Goal: Navigation & Orientation: Understand site structure

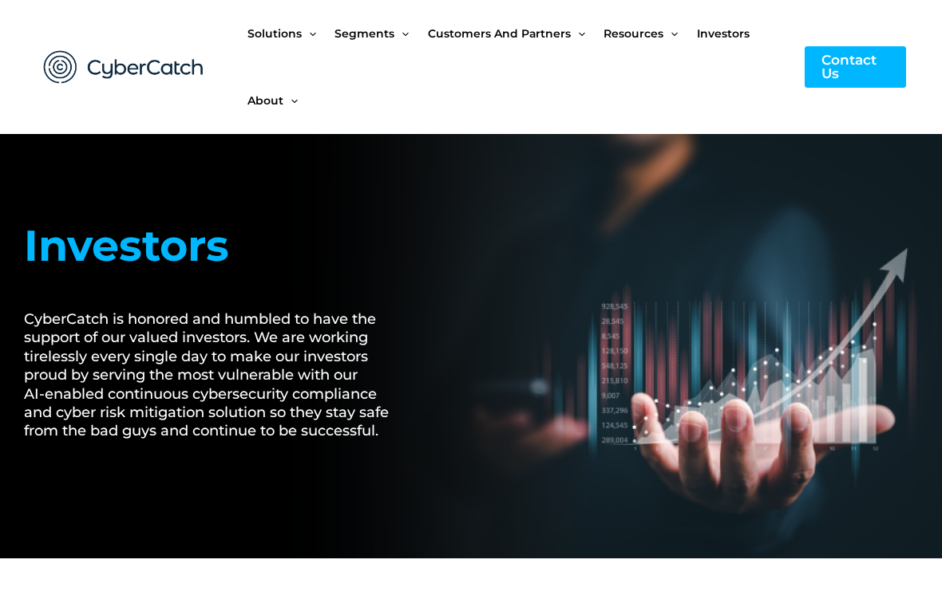
click at [719, 33] on span "Investors" at bounding box center [723, 33] width 53 height 67
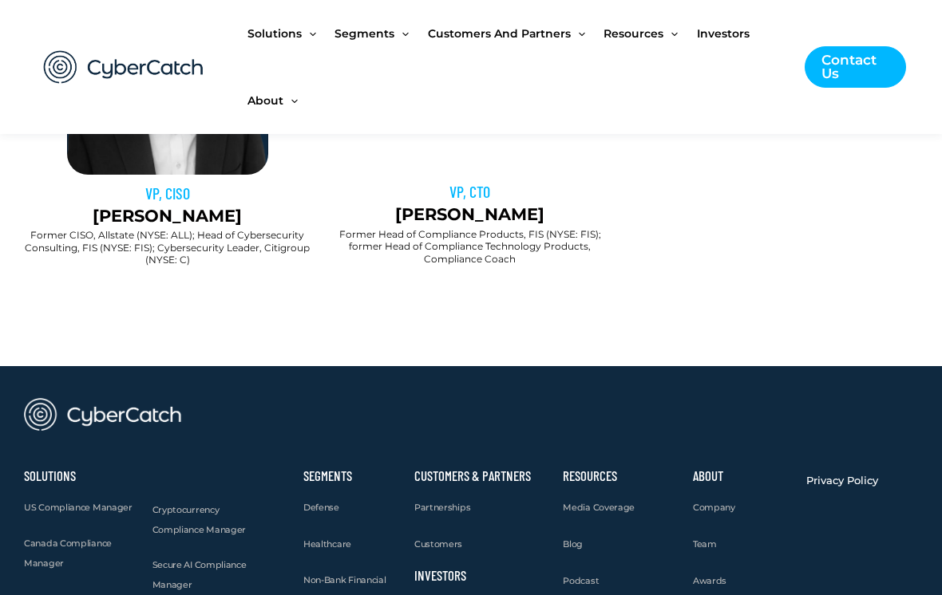
scroll to position [1574, 0]
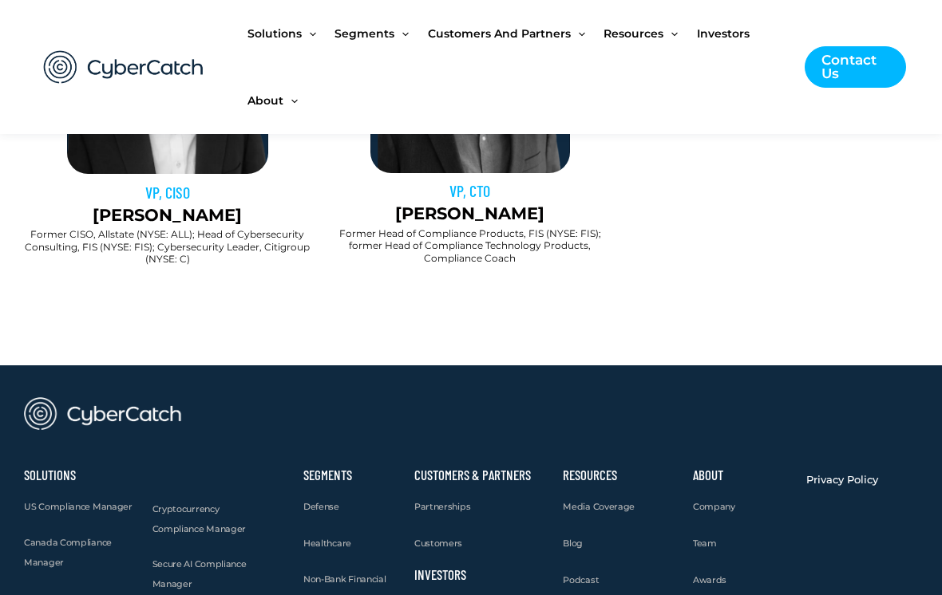
click at [713, 501] on span "Company" at bounding box center [714, 506] width 42 height 11
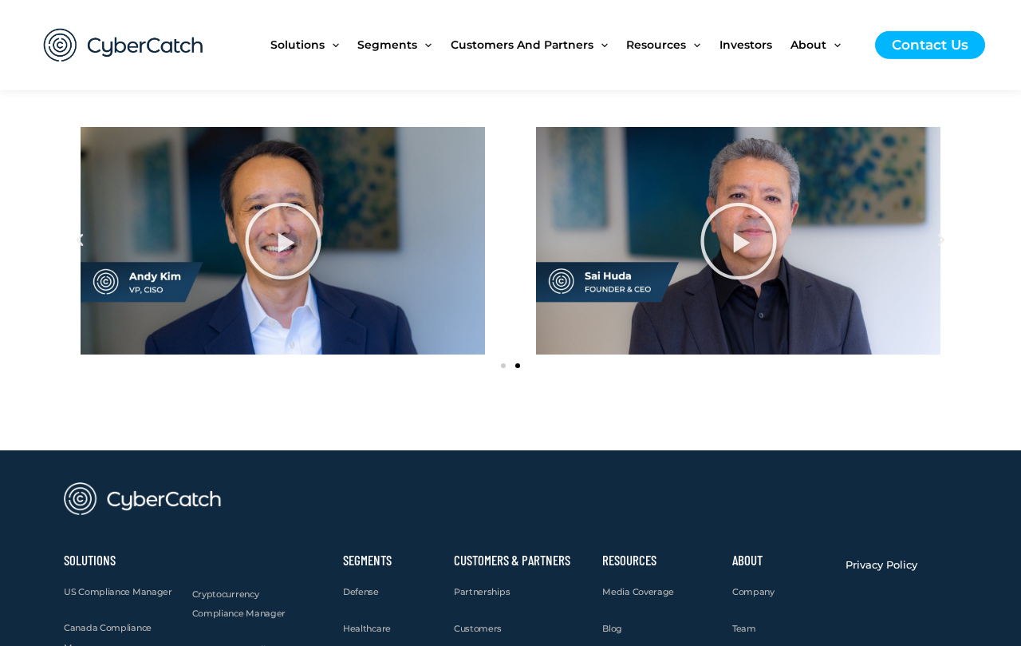
scroll to position [1844, 0]
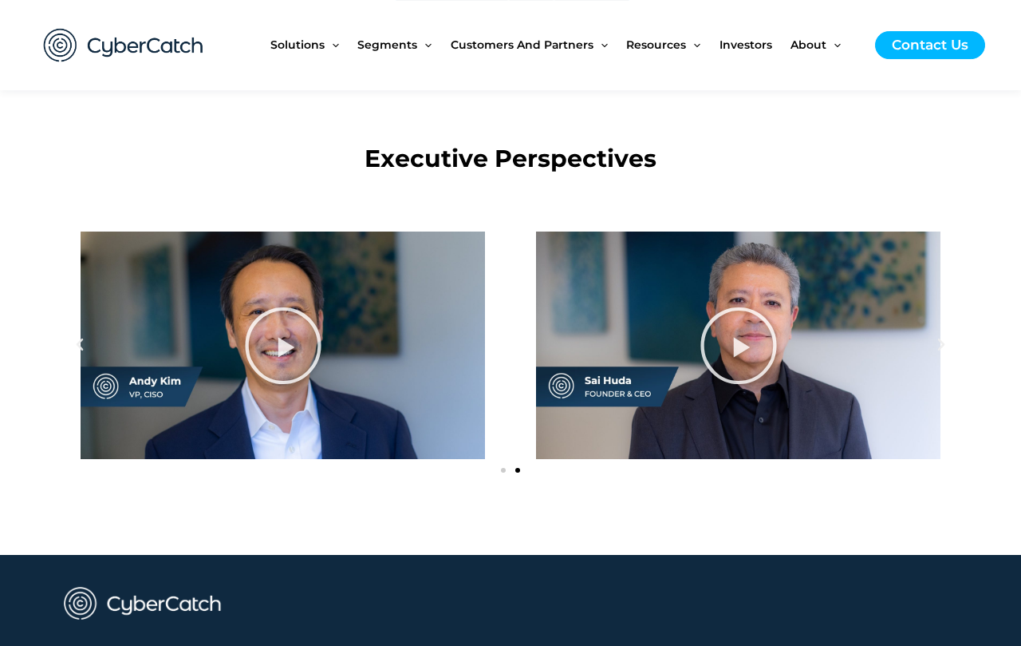
click at [256, 358] on icon "Slide1" at bounding box center [283, 345] width 80 height 80
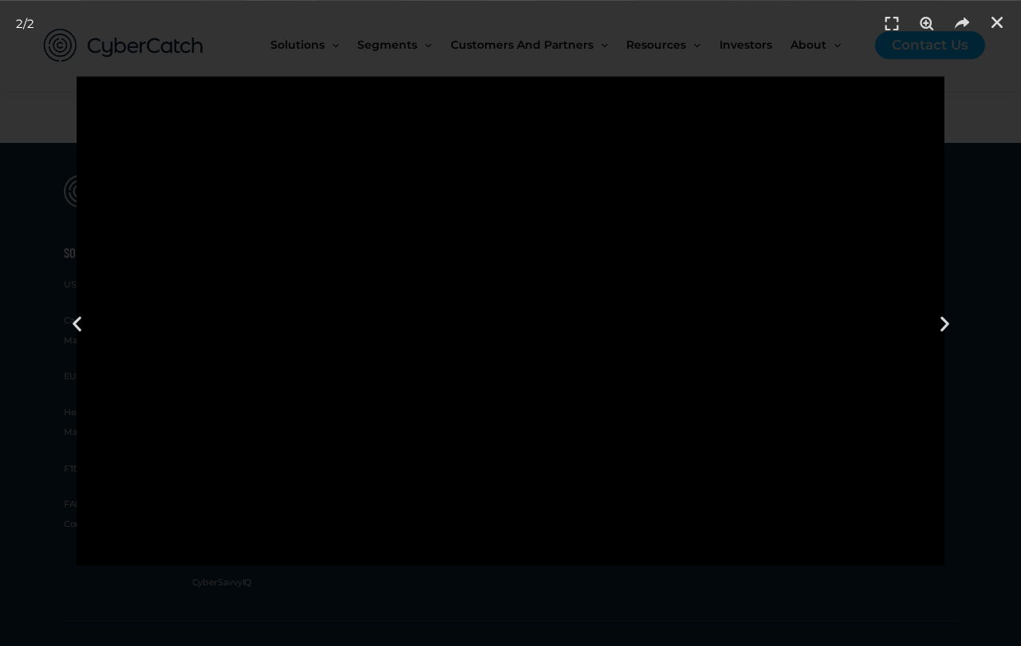
scroll to position [2256, 0]
click at [991, 34] on header "2 / 2" at bounding box center [510, 24] width 1021 height 48
click at [982, 18] on header "2 / 2" at bounding box center [510, 24] width 1021 height 48
click at [1005, 17] on icon "Close (Esc)" at bounding box center [998, 22] width 16 height 16
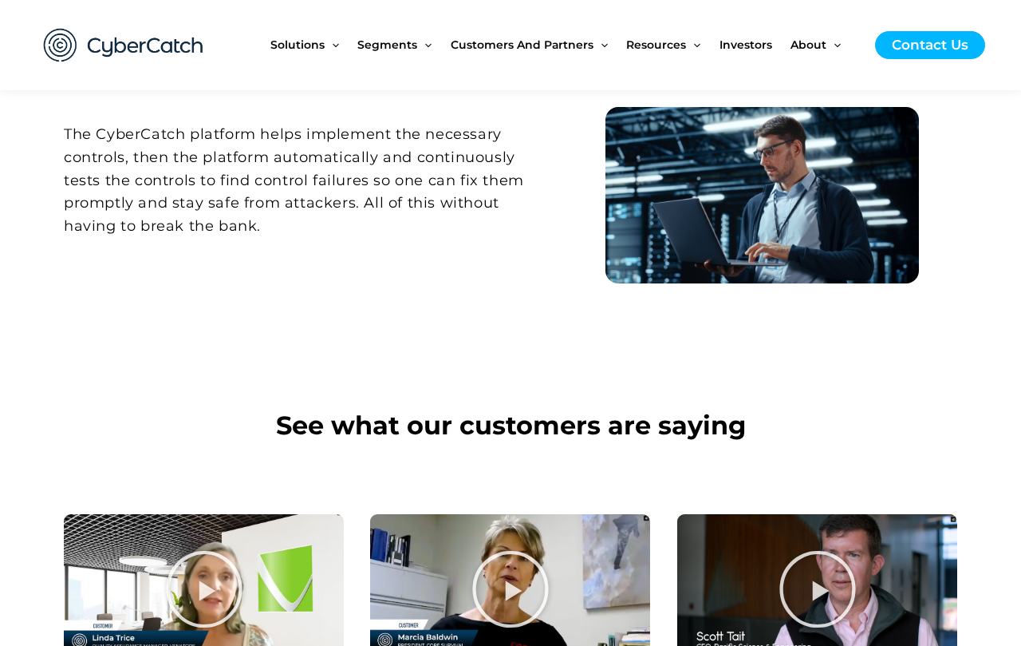
scroll to position [806, 0]
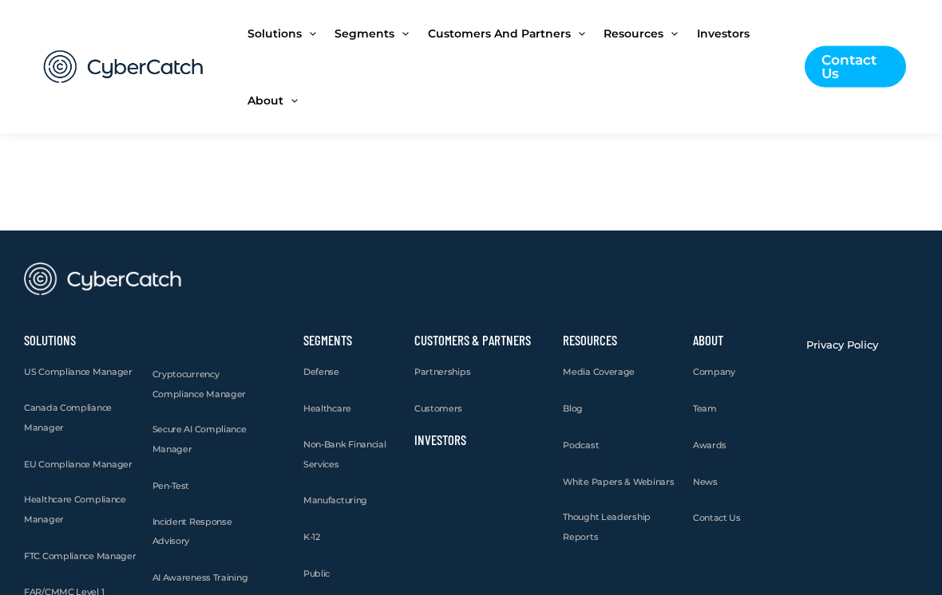
scroll to position [1709, 0]
click at [426, 366] on span "Partnerships" at bounding box center [442, 371] width 56 height 11
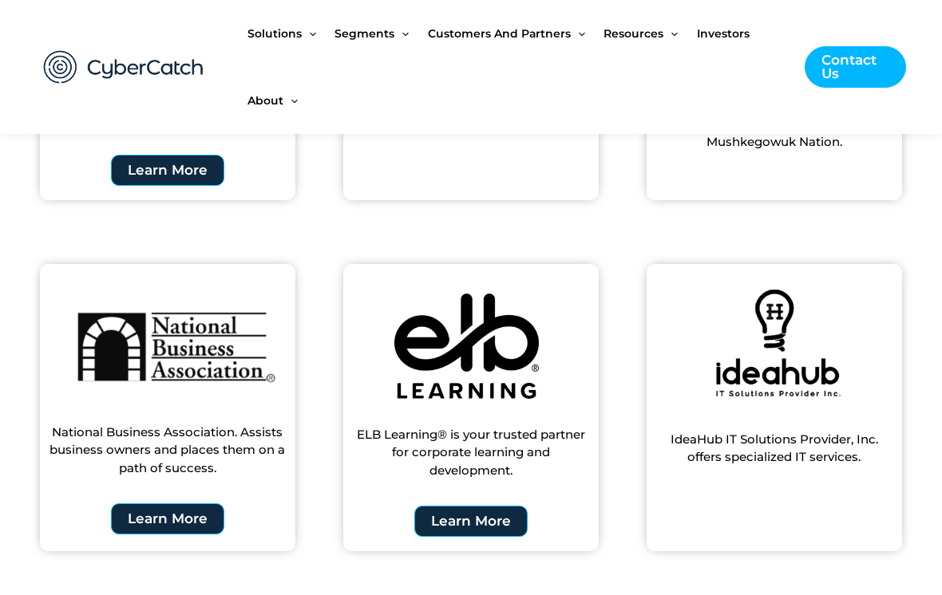
scroll to position [1694, 0]
